Goal: Task Accomplishment & Management: Use online tool/utility

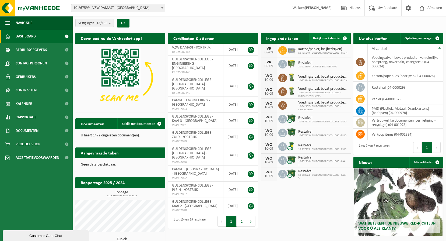
click at [338, 37] on span "Bekijk uw kalender" at bounding box center [327, 39] width 28 height 4
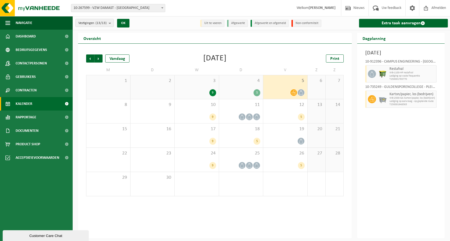
click at [300, 79] on span "5" at bounding box center [285, 81] width 39 height 6
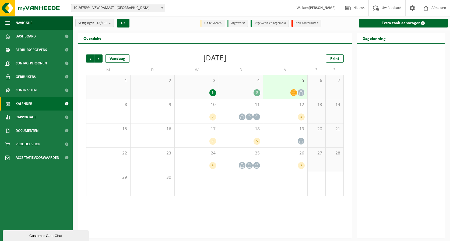
click at [302, 90] on icon at bounding box center [301, 92] width 5 height 5
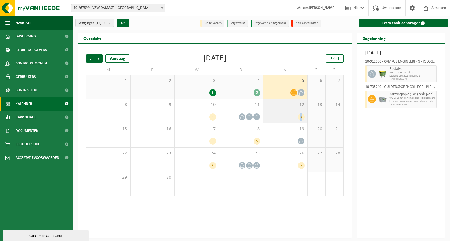
click at [302, 114] on div "5" at bounding box center [301, 116] width 7 height 7
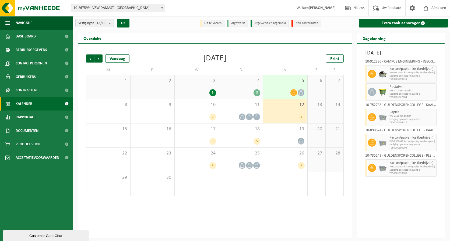
click at [214, 92] on div "9" at bounding box center [213, 92] width 7 height 7
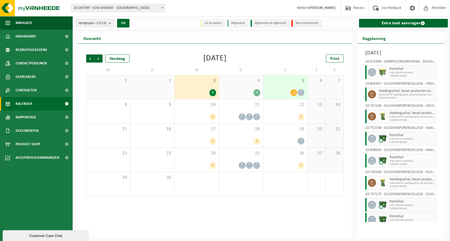
click at [404, 62] on div "10-912396 - CAMPUS ENGINEERING - [GEOGRAPHIC_DATA]" at bounding box center [401, 62] width 72 height 5
click at [399, 72] on span "WB-1100-HP restafval" at bounding box center [413, 72] width 46 height 3
click at [299, 92] on icon at bounding box center [301, 92] width 5 height 5
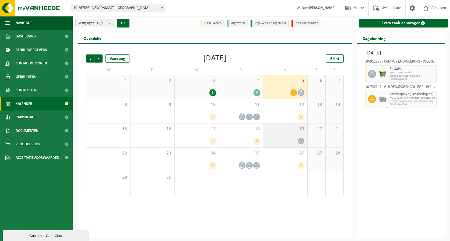
click at [299, 140] on icon at bounding box center [301, 141] width 5 height 5
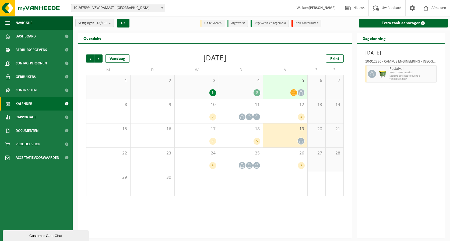
click at [299, 140] on icon at bounding box center [301, 141] width 5 height 5
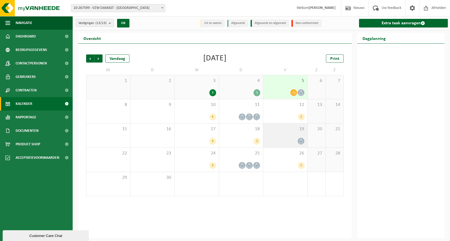
click at [299, 140] on icon at bounding box center [301, 141] width 5 height 5
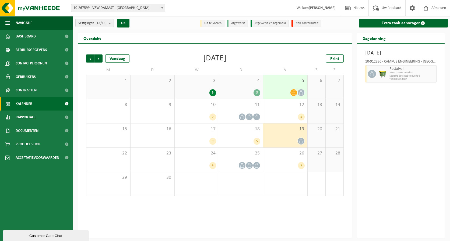
click at [295, 90] on icon at bounding box center [294, 92] width 5 height 4
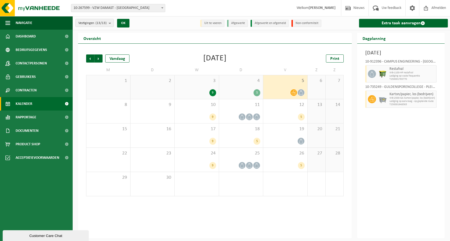
click at [161, 9] on span at bounding box center [162, 7] width 5 height 7
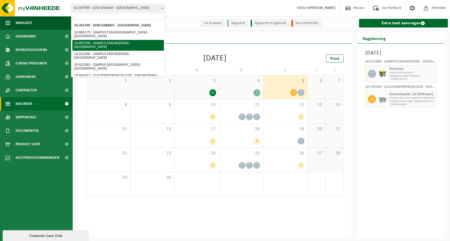
select select "117690"
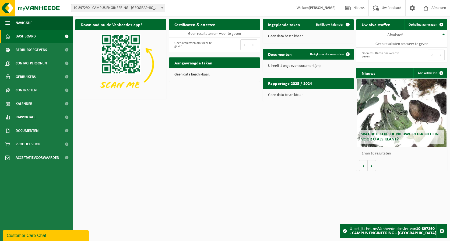
click at [164, 9] on span at bounding box center [162, 7] width 5 height 7
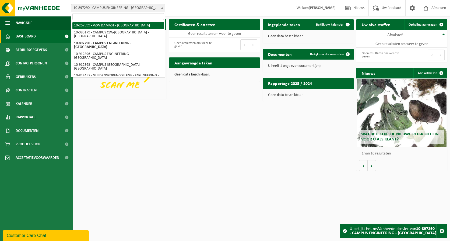
select select "9549"
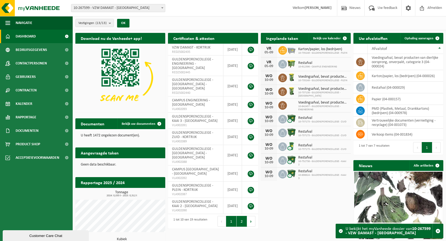
click at [240, 216] on button "2" at bounding box center [242, 221] width 11 height 11
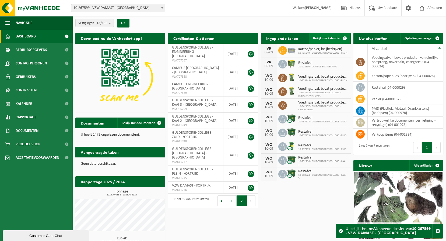
click at [344, 37] on span at bounding box center [345, 38] width 11 height 11
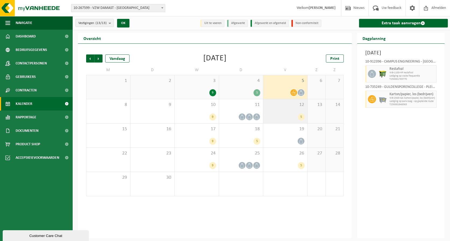
drag, startPoint x: 249, startPoint y: 111, endPoint x: 266, endPoint y: 113, distance: 16.9
click at [249, 111] on div "11" at bounding box center [241, 111] width 44 height 24
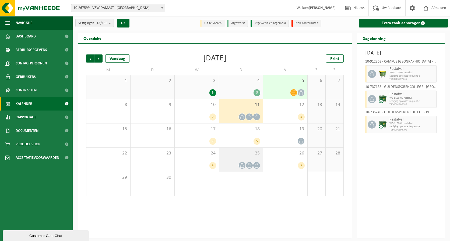
click at [255, 165] on icon at bounding box center [256, 165] width 5 height 5
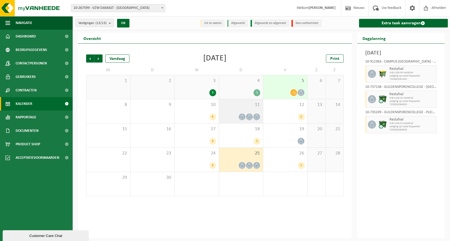
click at [252, 117] on span at bounding box center [249, 116] width 7 height 7
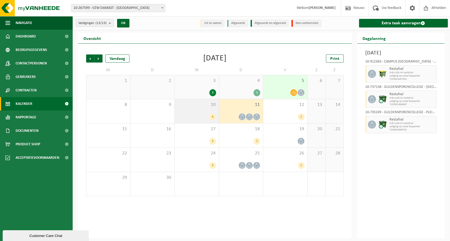
click at [211, 114] on div "9" at bounding box center [213, 116] width 7 height 7
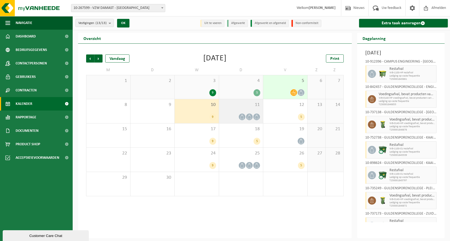
click at [253, 118] on div at bounding box center [256, 116] width 7 height 7
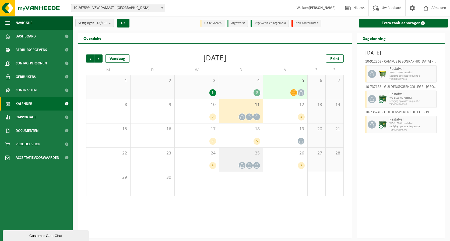
click at [255, 164] on icon at bounding box center [256, 165] width 5 height 5
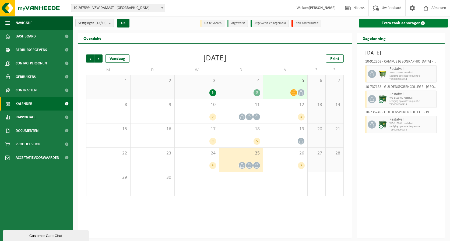
drag, startPoint x: 402, startPoint y: 22, endPoint x: 402, endPoint y: 27, distance: 4.9
click at [402, 22] on link "Extra taak aanvragen" at bounding box center [403, 23] width 89 height 9
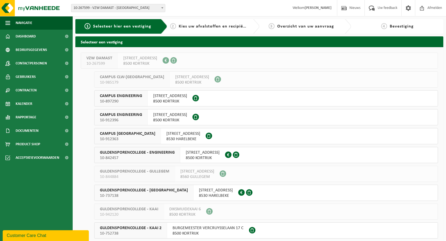
scroll to position [27, 0]
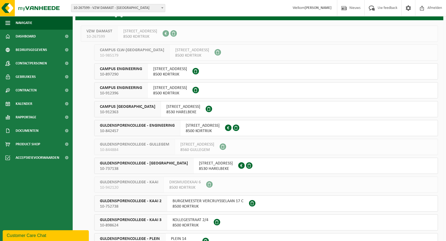
click at [172, 89] on span "[STREET_ADDRESS]" at bounding box center [170, 87] width 34 height 5
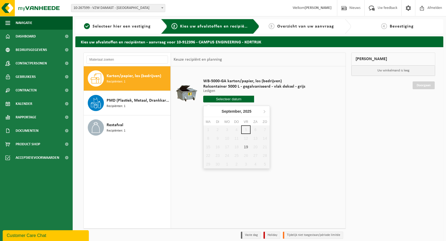
click at [233, 99] on input "text" at bounding box center [228, 99] width 51 height 7
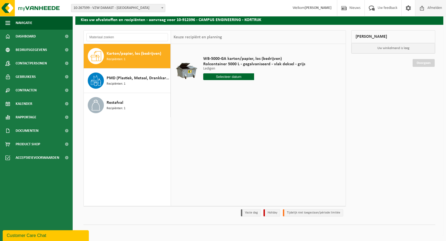
click at [436, 9] on span "Afmelden" at bounding box center [434, 8] width 17 height 16
